Goal: Transaction & Acquisition: Purchase product/service

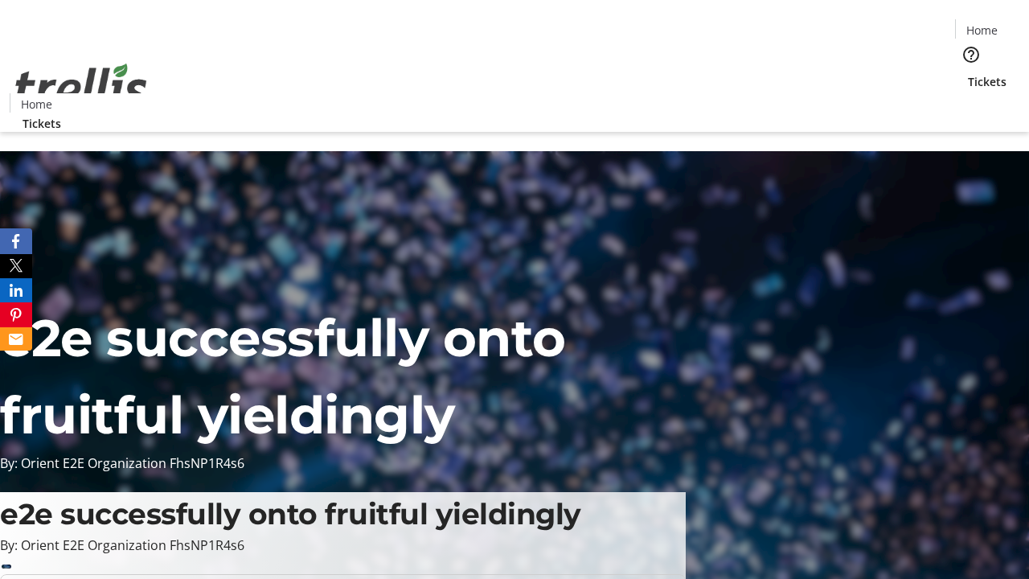
click at [968, 73] on span "Tickets" at bounding box center [987, 81] width 39 height 17
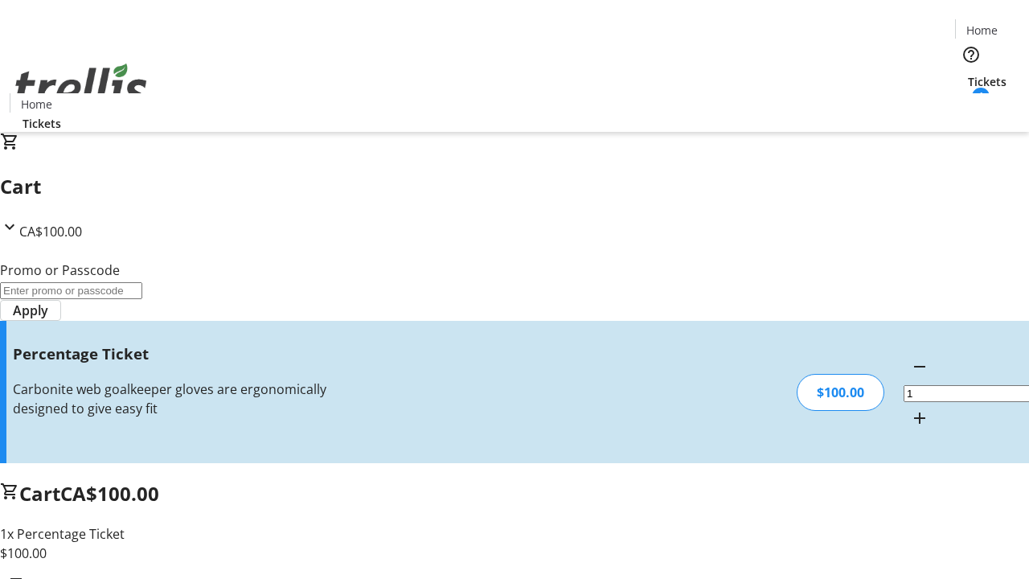
type input "FOO"
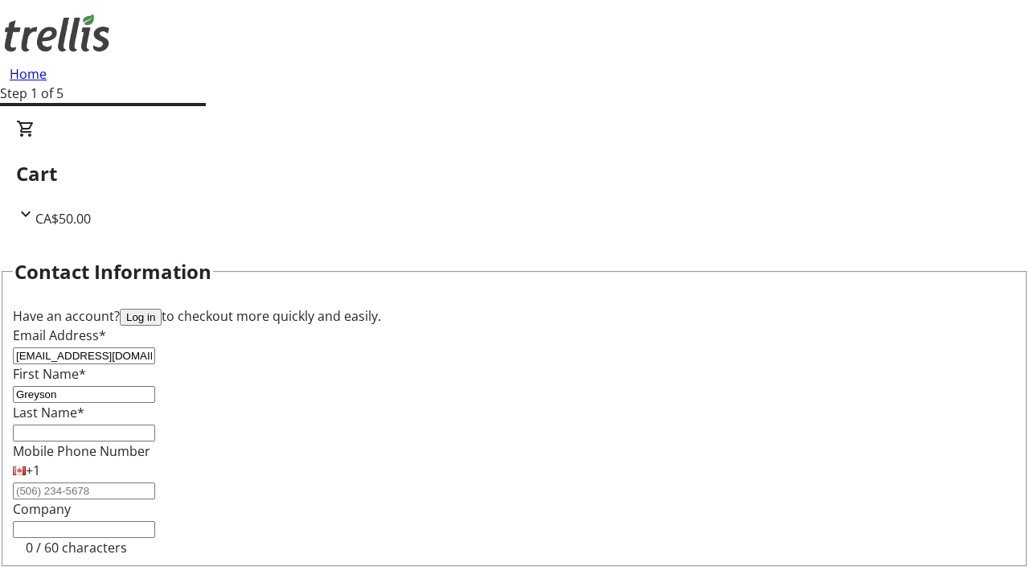
type input "Greyson"
type input "[PERSON_NAME]"
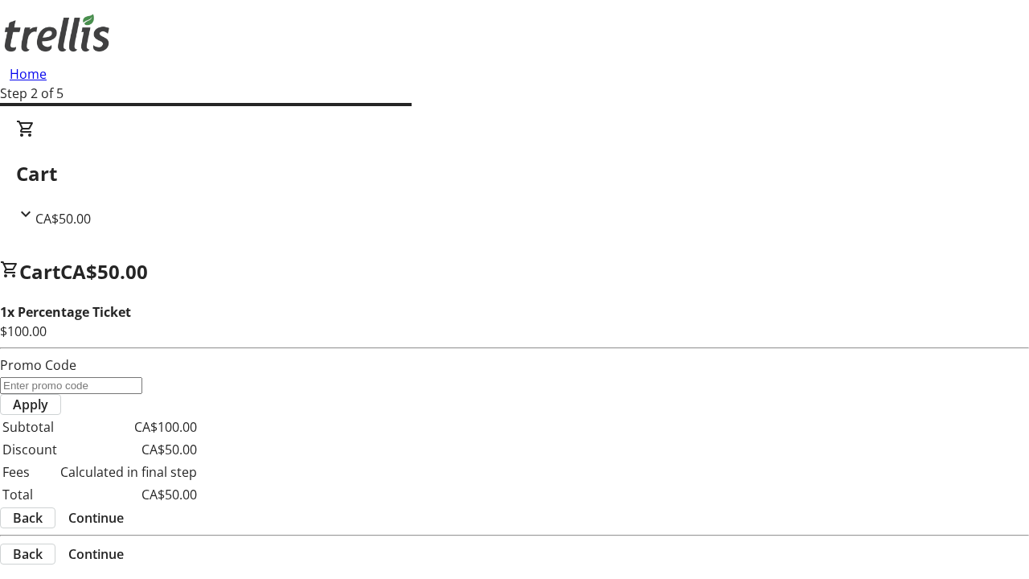
click at [124, 508] on span "Continue" at bounding box center [95, 517] width 55 height 19
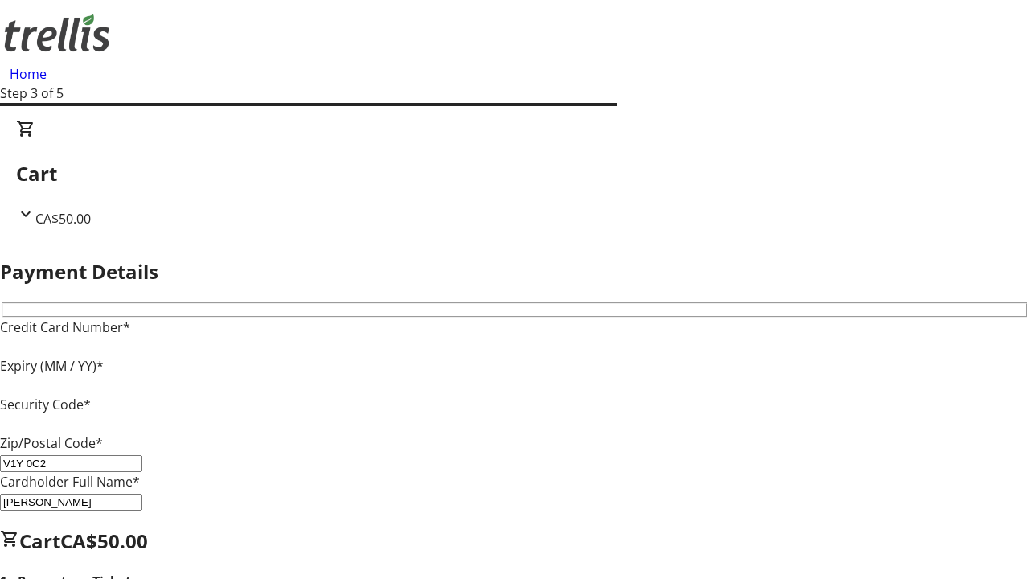
type input "V1Y 0C2"
